Goal: Information Seeking & Learning: Find contact information

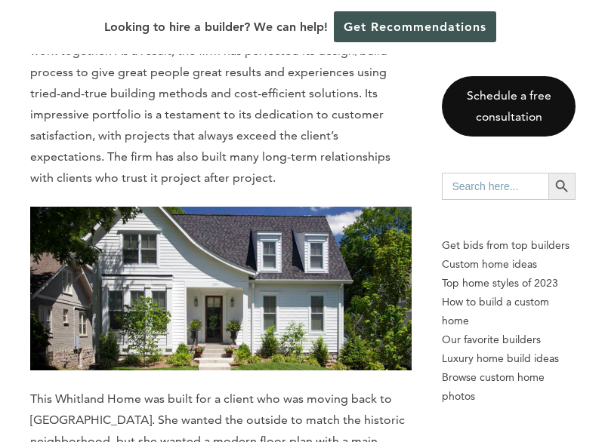
scroll to position [1971, 0]
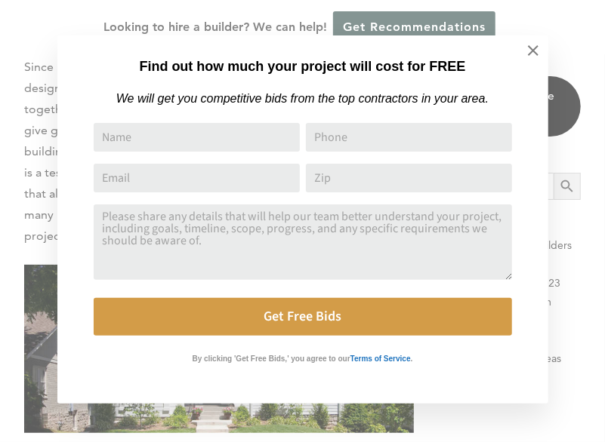
drag, startPoint x: 528, startPoint y: 45, endPoint x: 503, endPoint y: 54, distance: 27.0
click at [528, 45] on icon at bounding box center [533, 50] width 17 height 17
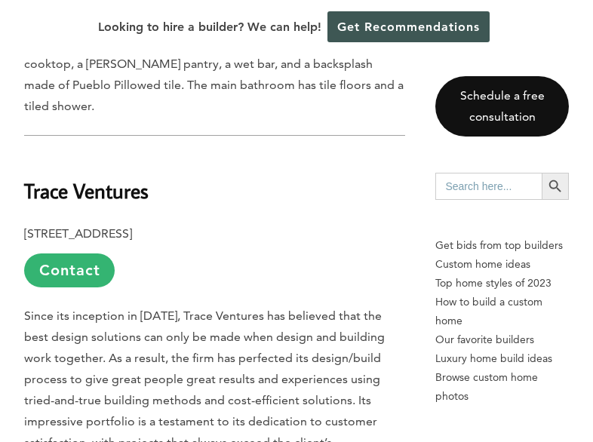
scroll to position [1661, 0]
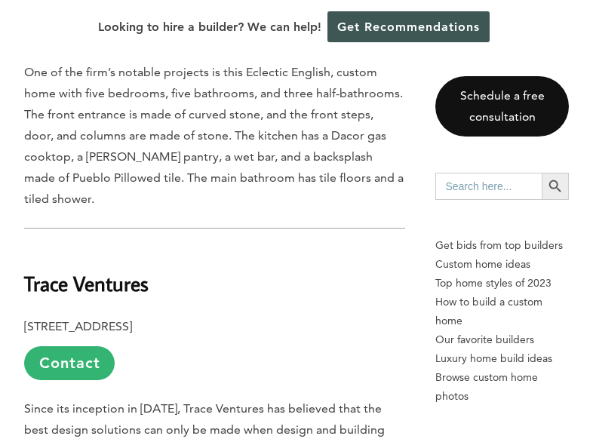
drag, startPoint x: 307, startPoint y: 282, endPoint x: 23, endPoint y: 291, distance: 284.0
copy b "[STREET_ADDRESS]"
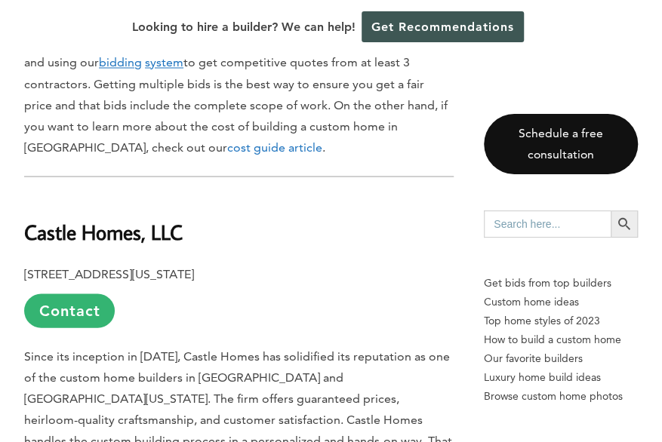
scroll to position [923, 0]
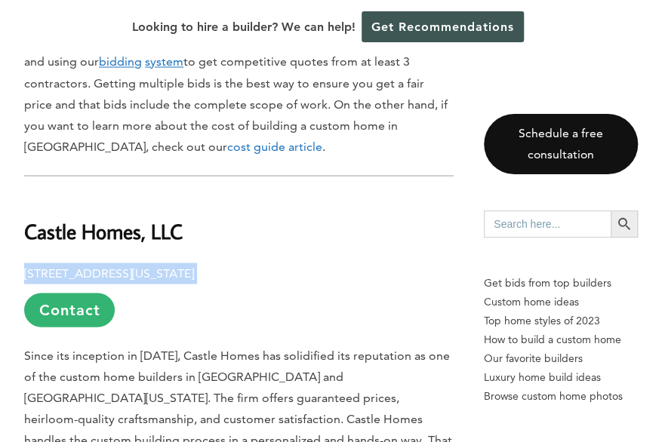
drag, startPoint x: 347, startPoint y: 219, endPoint x: 23, endPoint y: 217, distance: 323.9
copy p "[STREET_ADDRESS][US_STATE]"
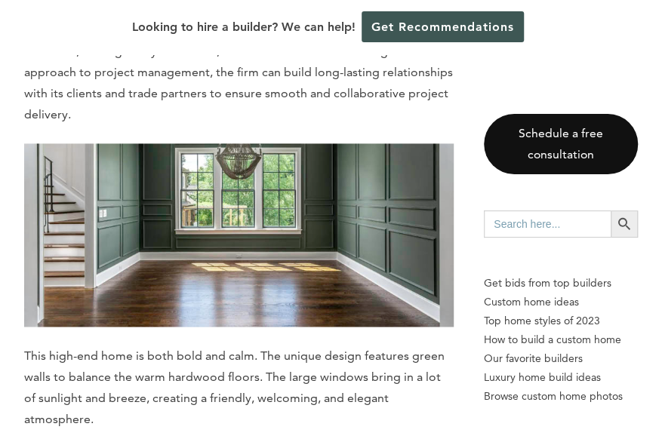
scroll to position [10662, 0]
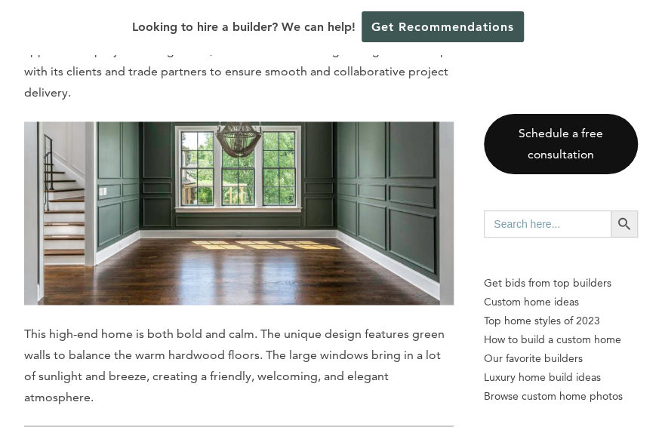
drag, startPoint x: 248, startPoint y: 266, endPoint x: 17, endPoint y: 272, distance: 231.1
copy p "[STREET_ADDRESS][PERSON_NAME]"
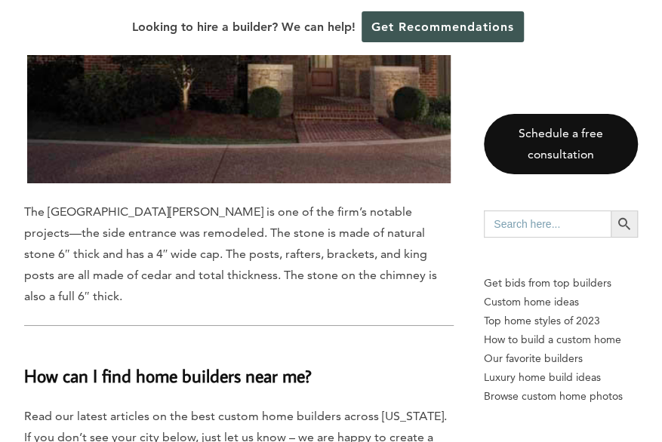
scroll to position [11794, 0]
